Goal: Transaction & Acquisition: Subscribe to service/newsletter

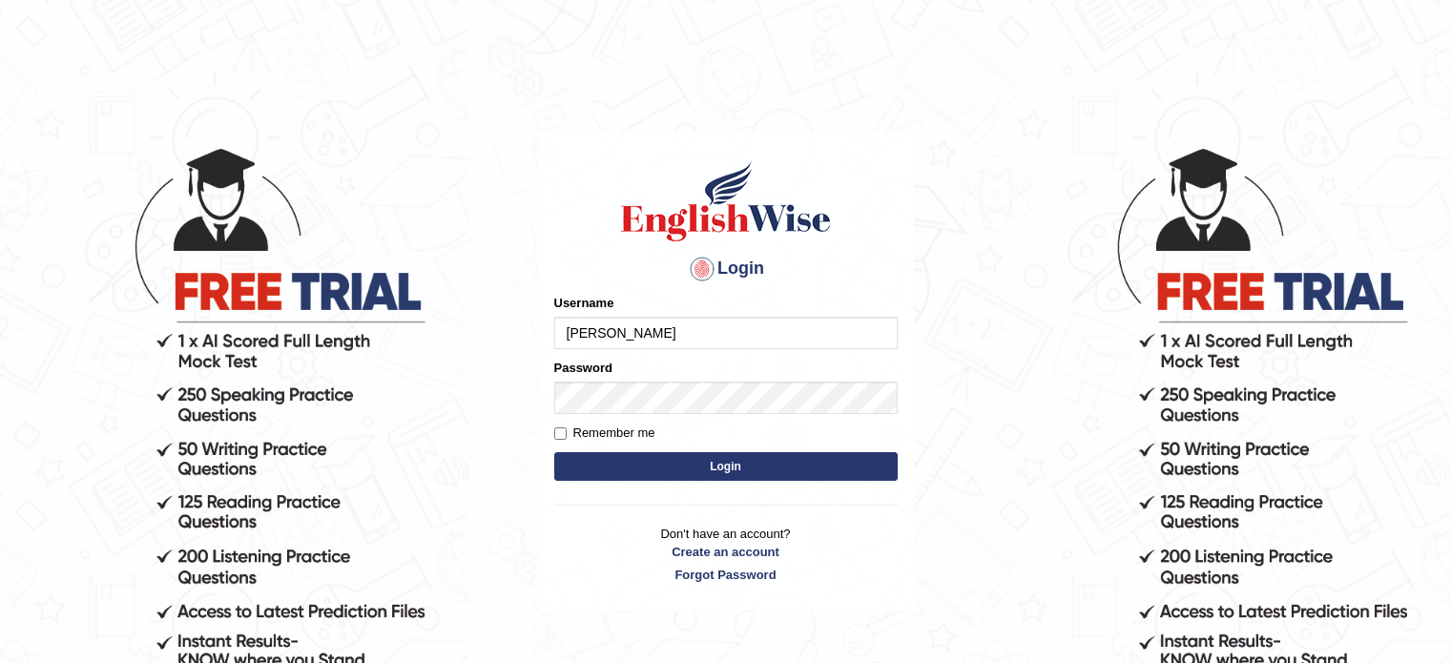
click at [561, 430] on input "Remember me" at bounding box center [560, 433] width 12 height 12
checkbox input "true"
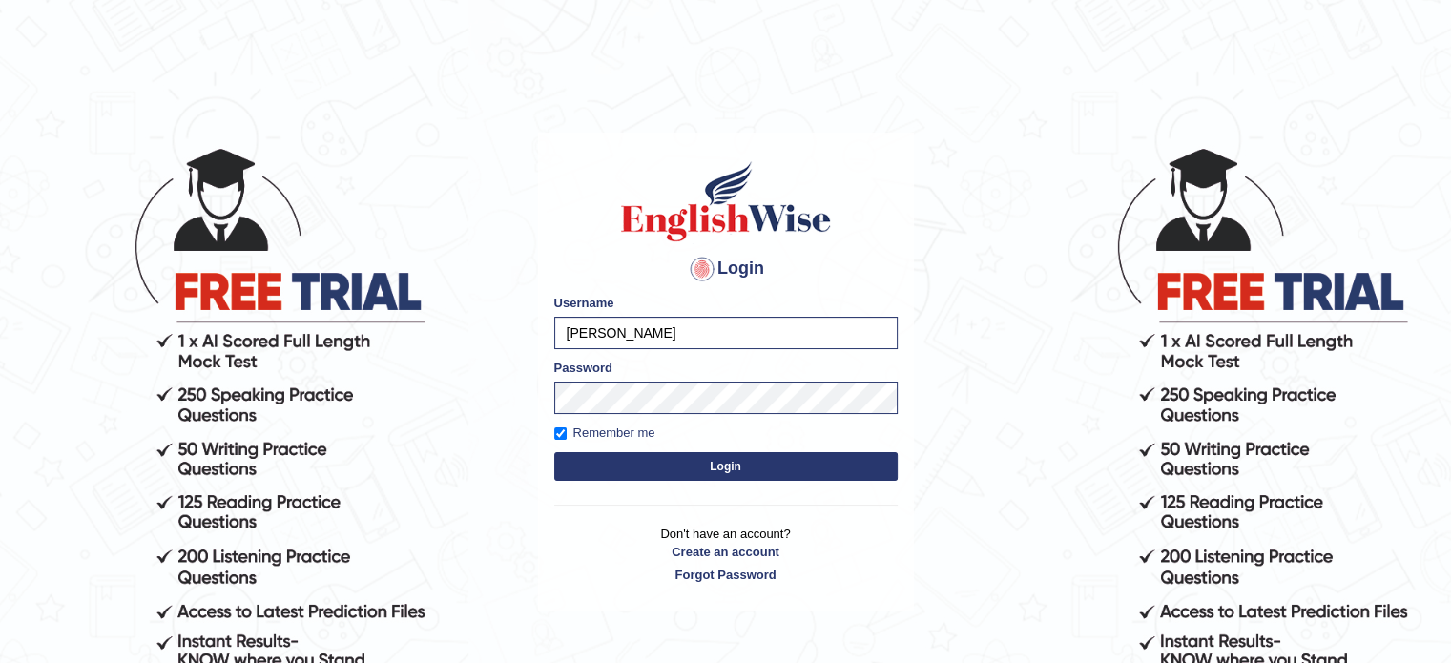
click at [733, 468] on button "Login" at bounding box center [725, 466] width 343 height 29
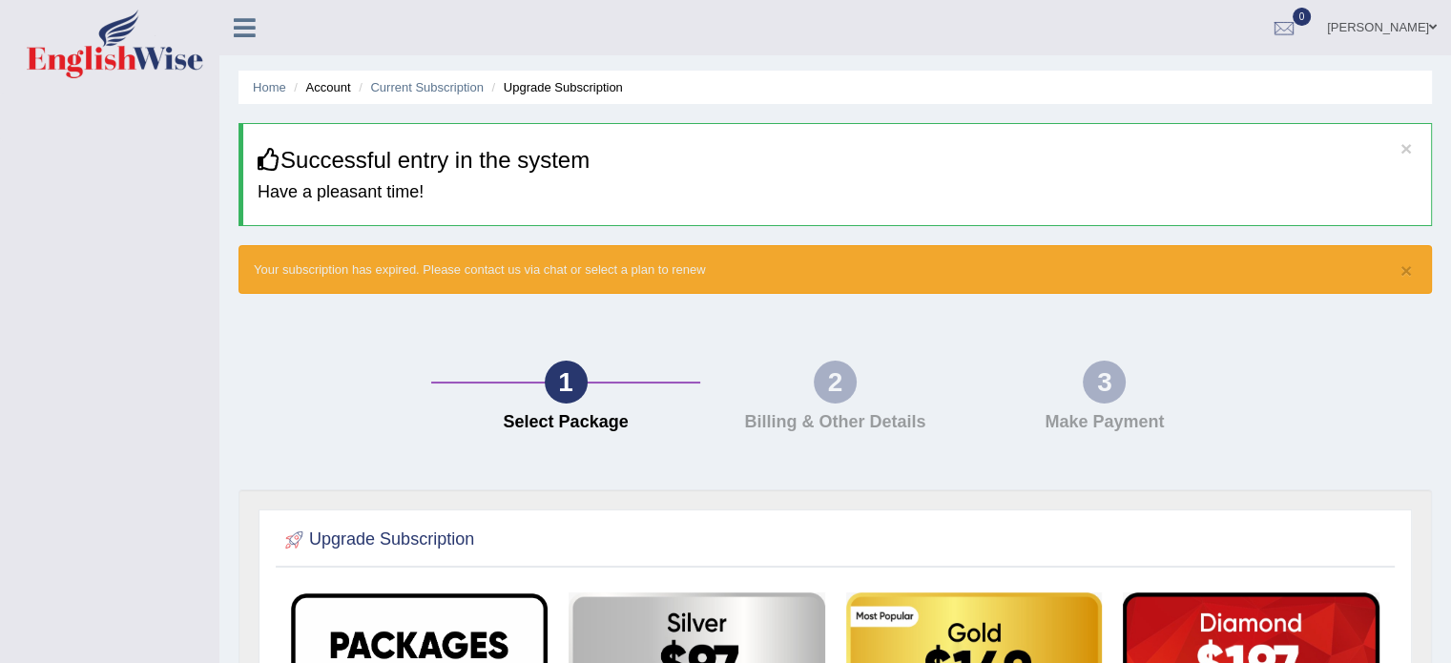
click at [1423, 26] on link "[PERSON_NAME]" at bounding box center [1382, 25] width 138 height 50
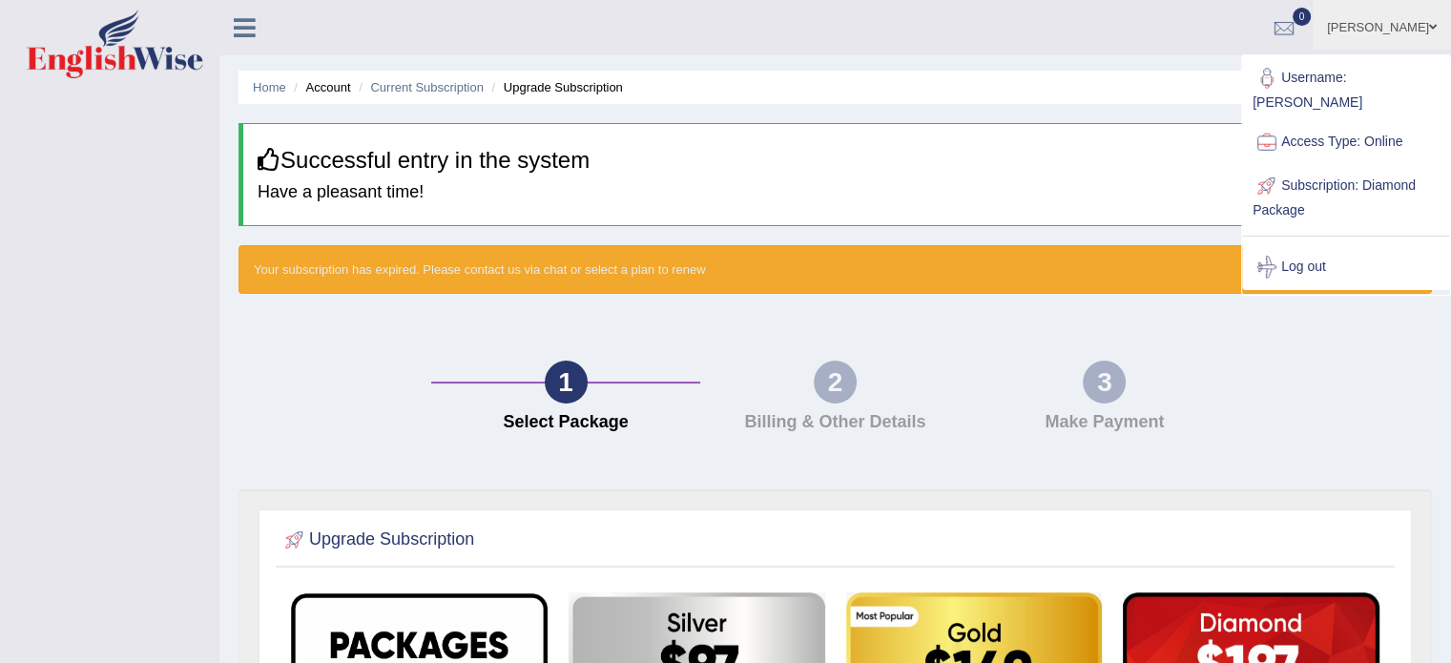
click at [1423, 26] on link "[PERSON_NAME]" at bounding box center [1382, 25] width 138 height 50
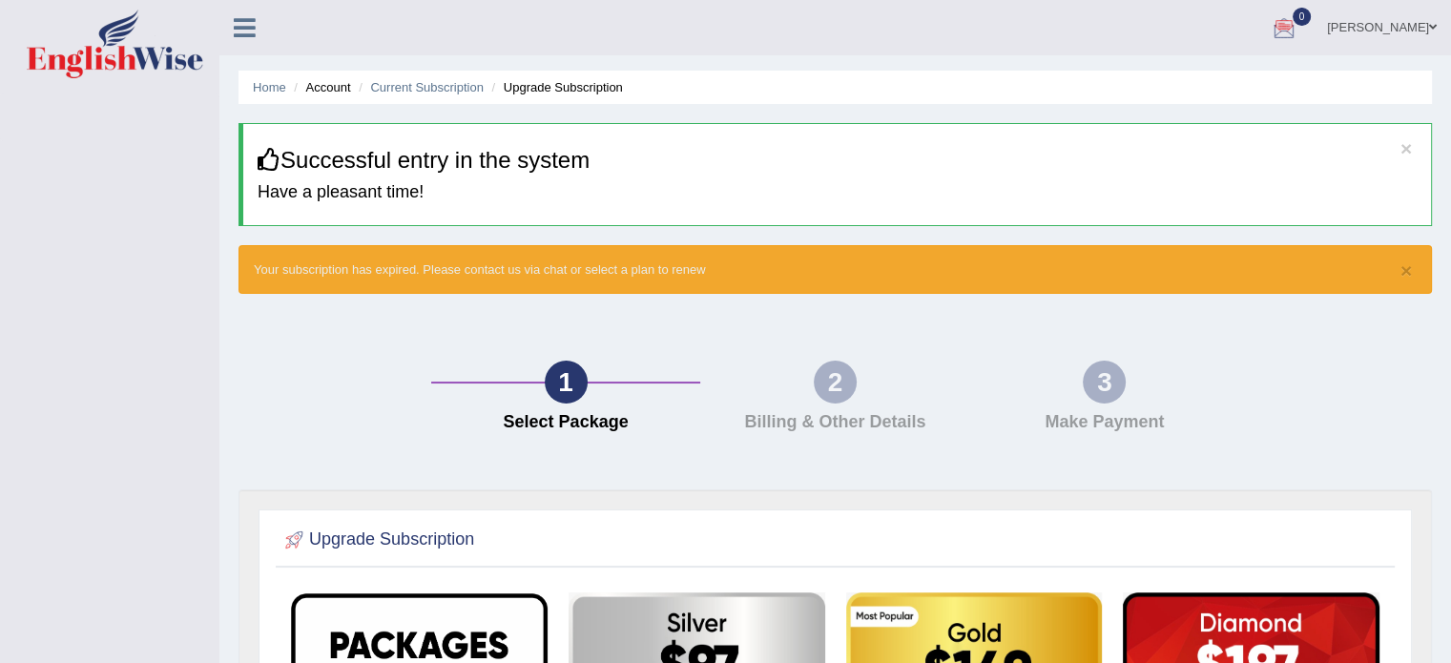
click at [241, 31] on icon at bounding box center [245, 27] width 22 height 25
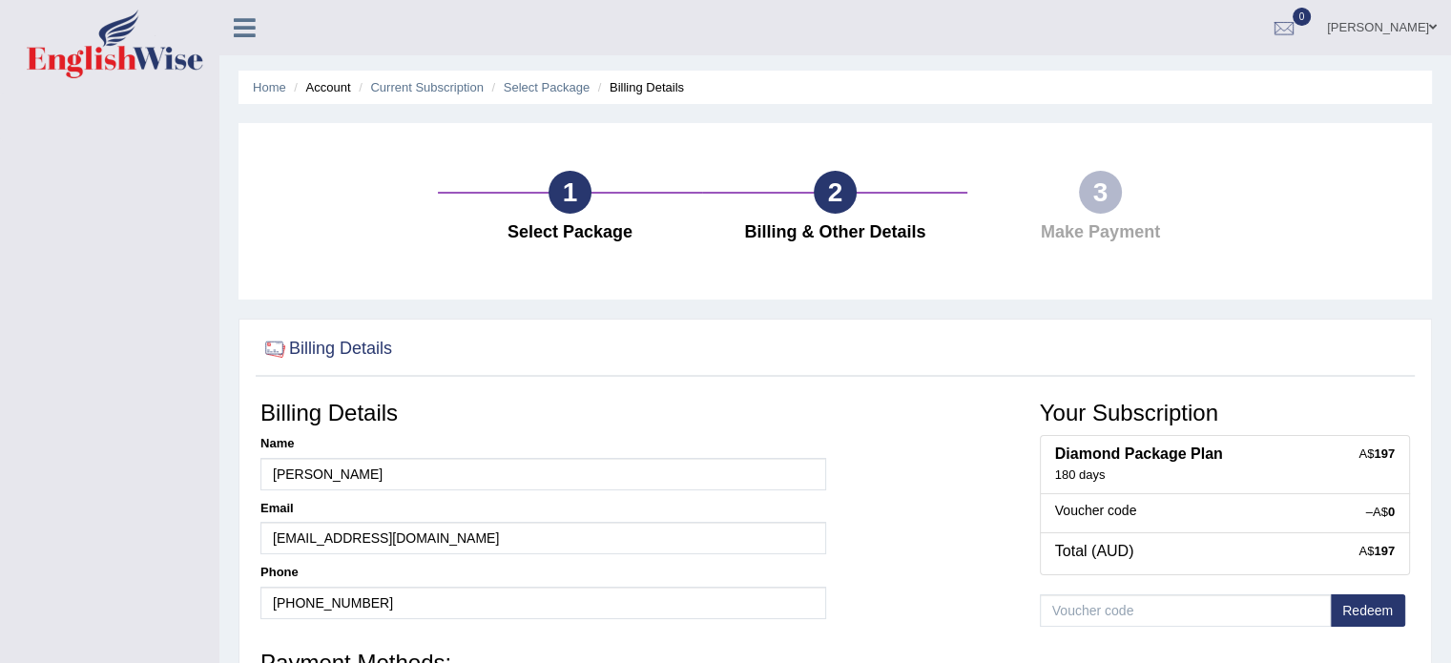
click at [1423, 24] on link "[PERSON_NAME]" at bounding box center [1382, 25] width 138 height 50
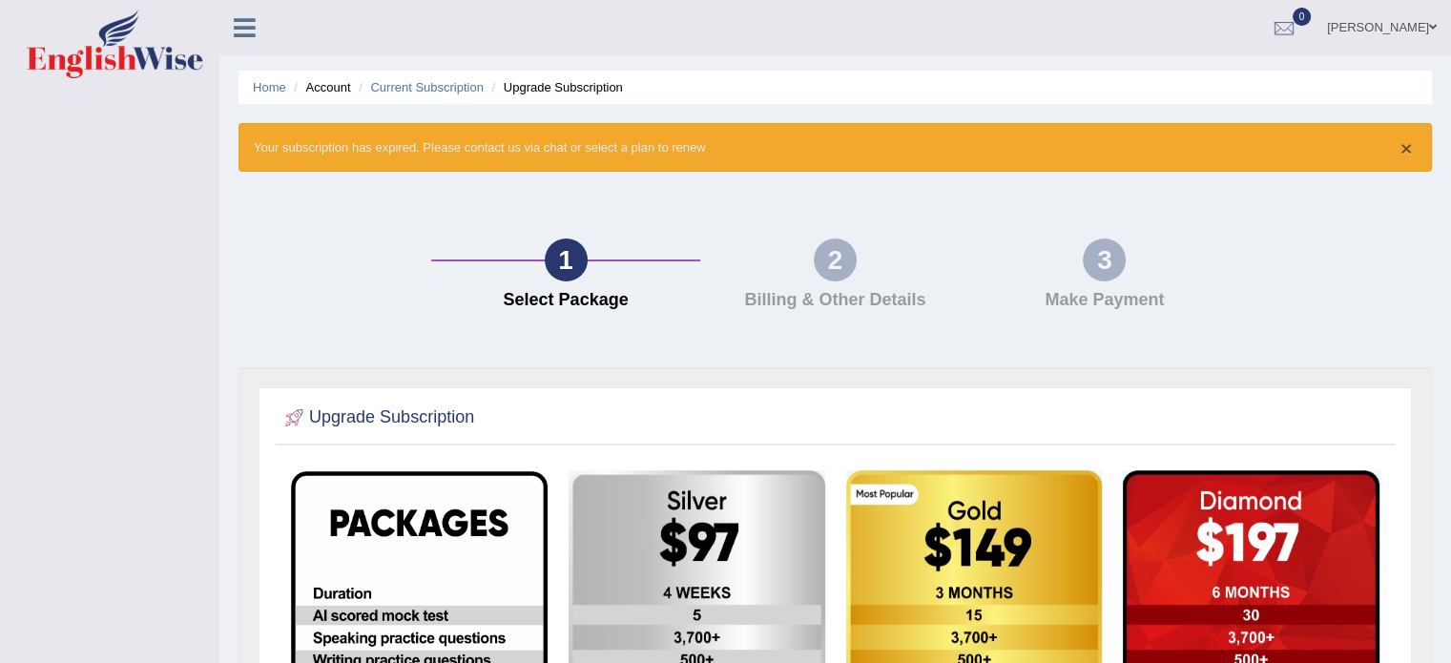
click at [1406, 149] on button "×" at bounding box center [1406, 148] width 11 height 20
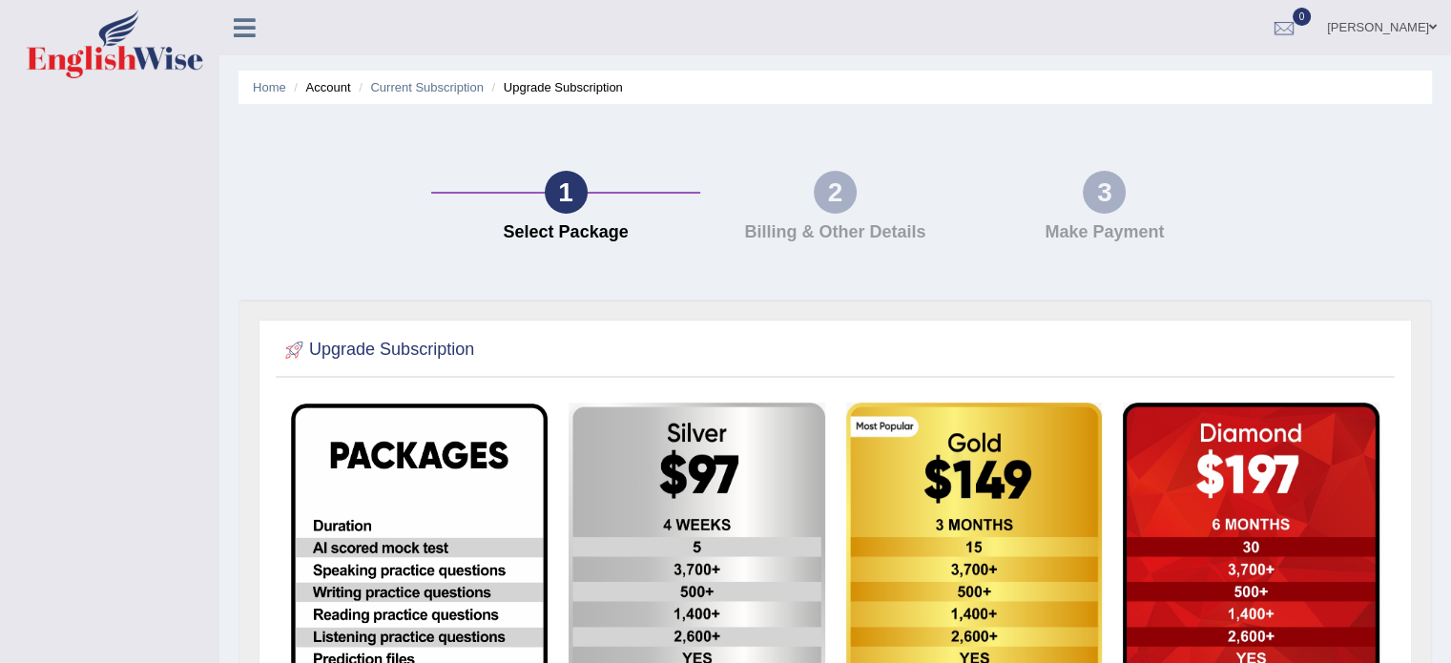
click at [249, 30] on icon at bounding box center [245, 27] width 22 height 25
